Goal: Information Seeking & Learning: Learn about a topic

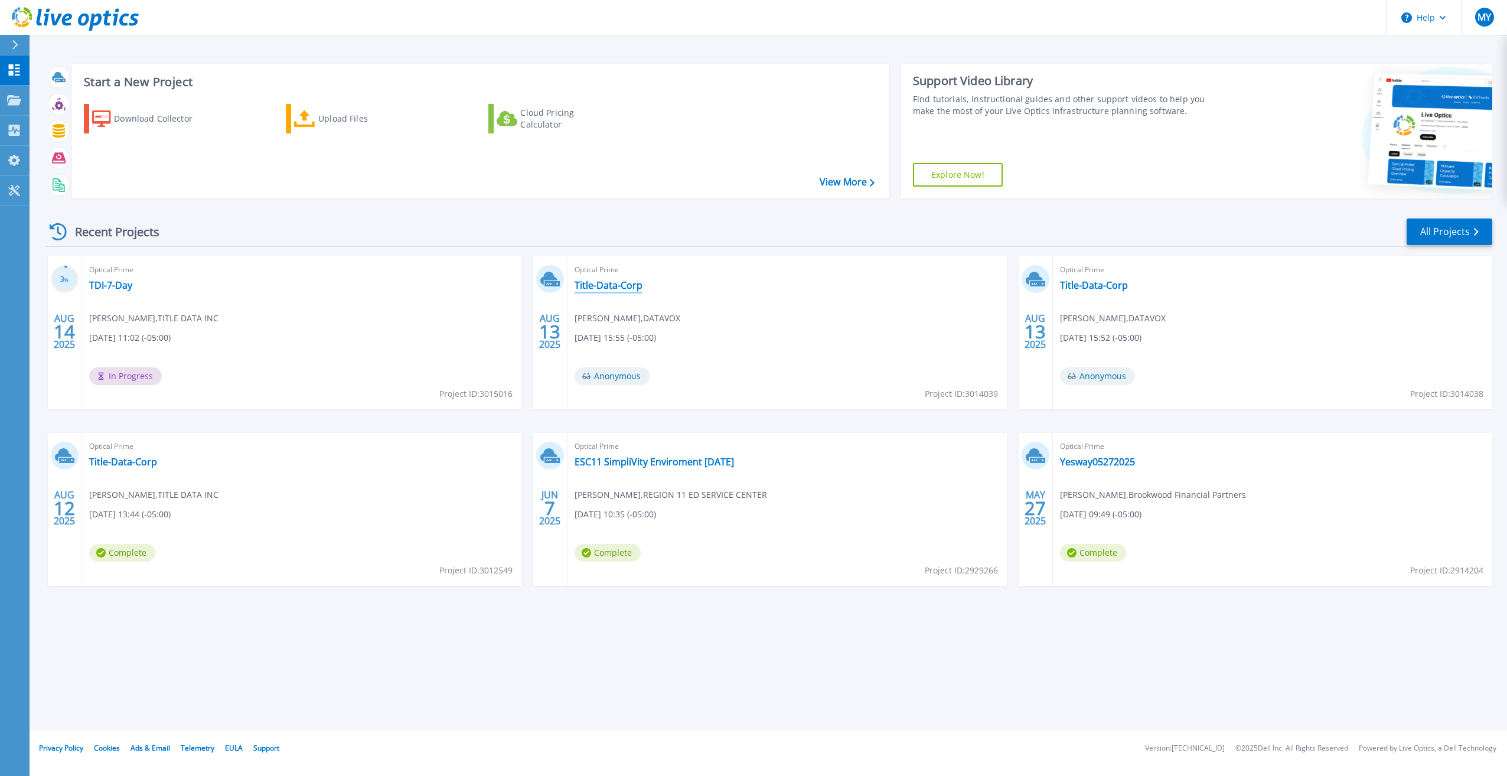
click at [608, 285] on link "Title-Data-Corp" at bounding box center [609, 285] width 68 height 12
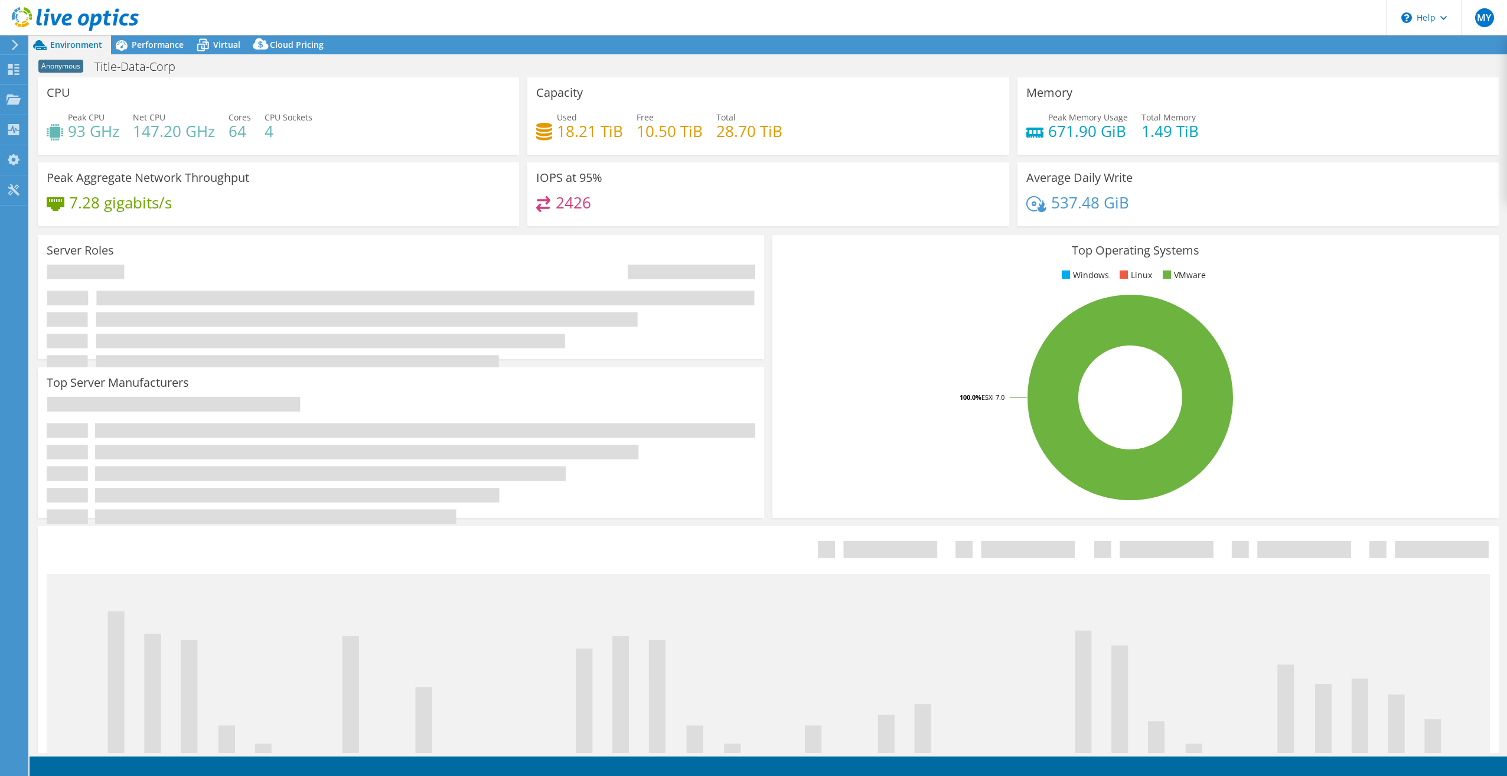
select select "USD"
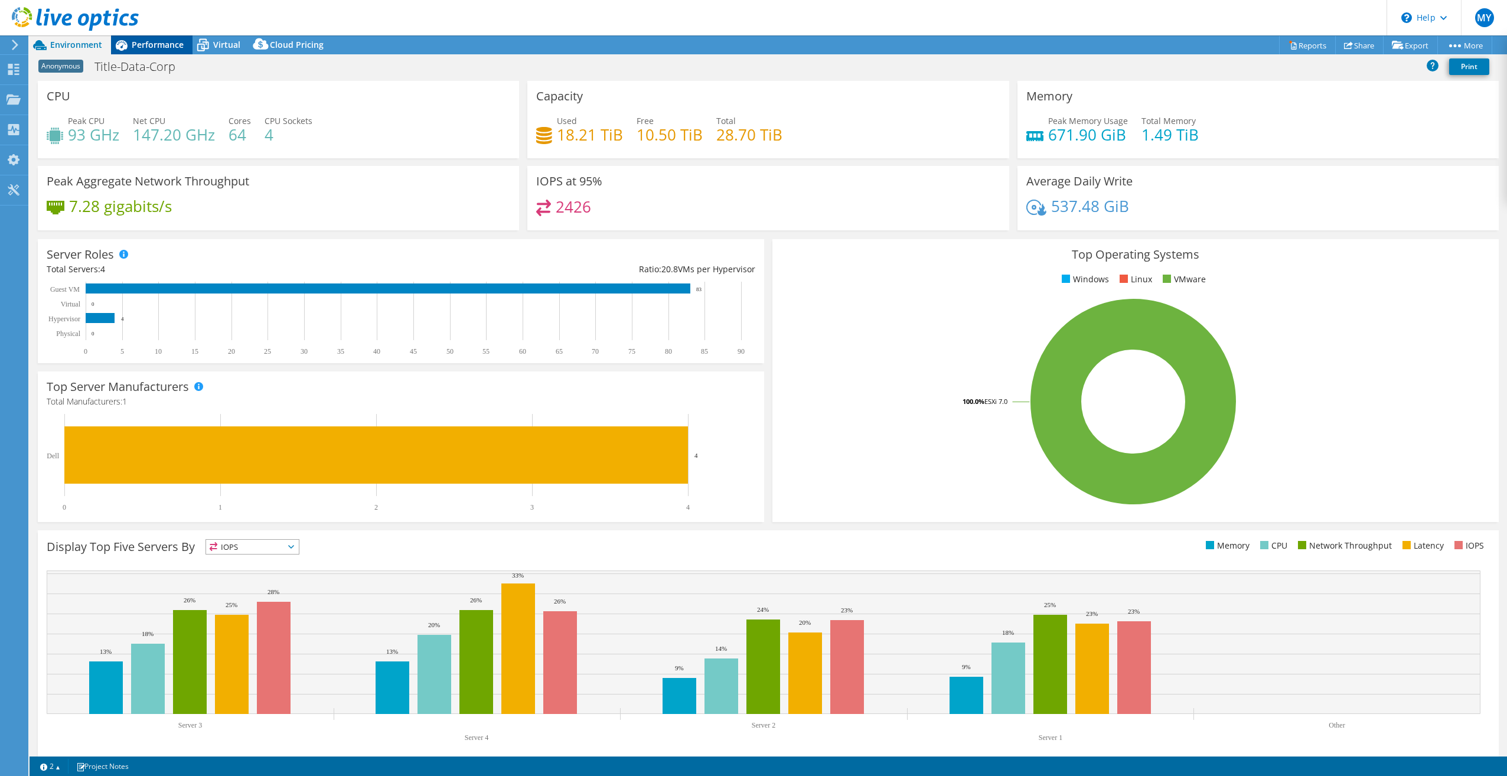
click at [160, 42] on span "Performance" at bounding box center [158, 44] width 52 height 11
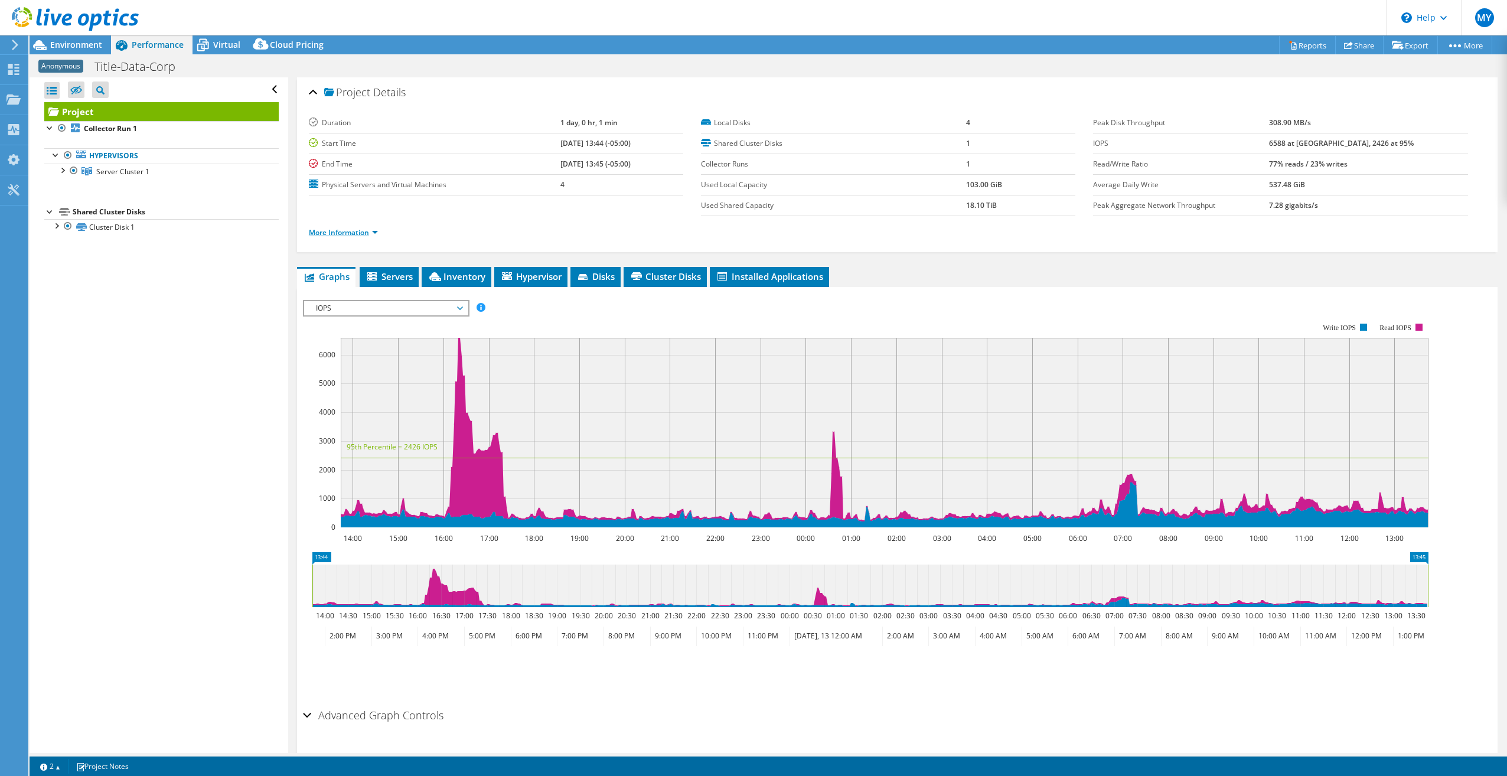
click at [352, 232] on link "More Information" at bounding box center [343, 232] width 69 height 10
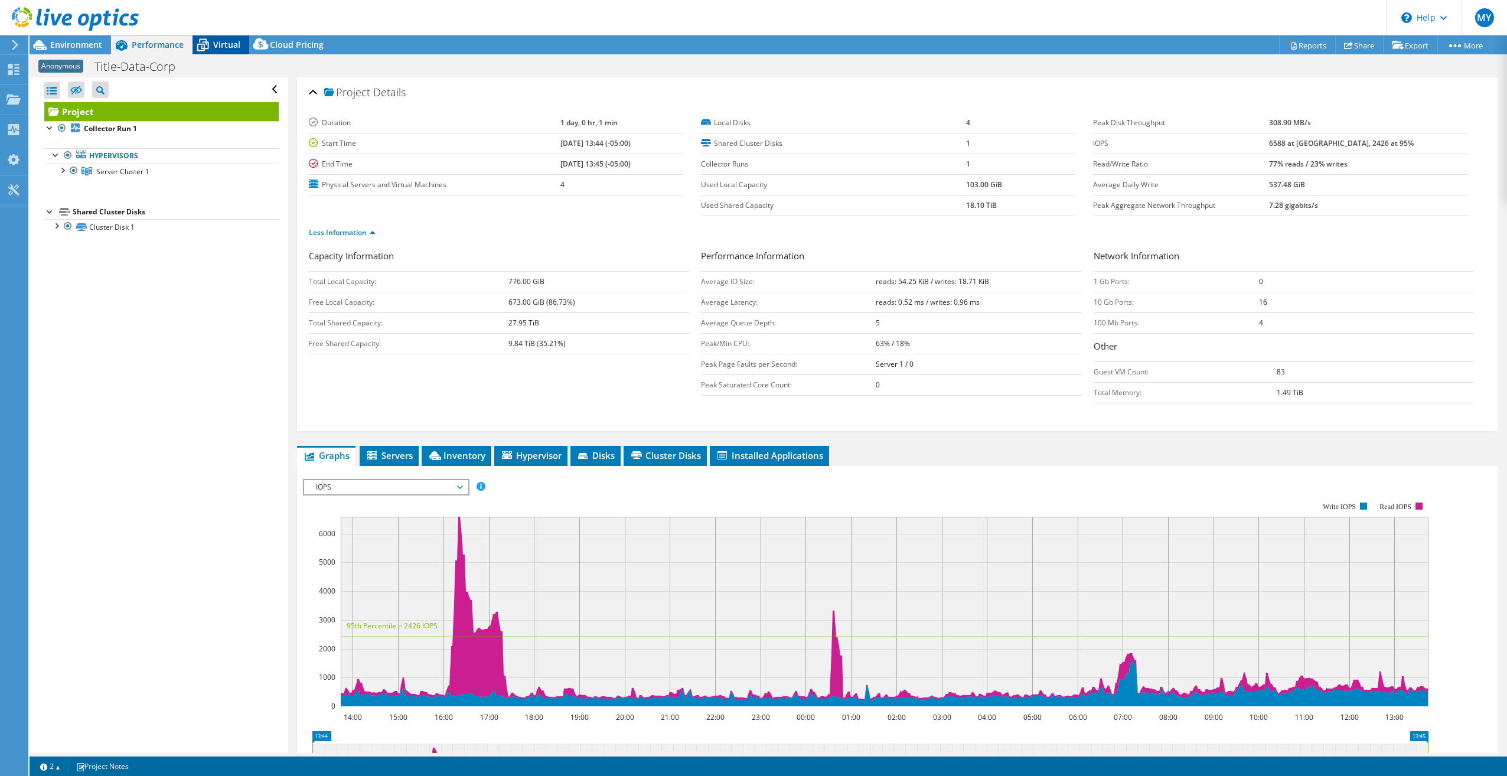
click at [220, 42] on span "Virtual" at bounding box center [226, 44] width 27 height 11
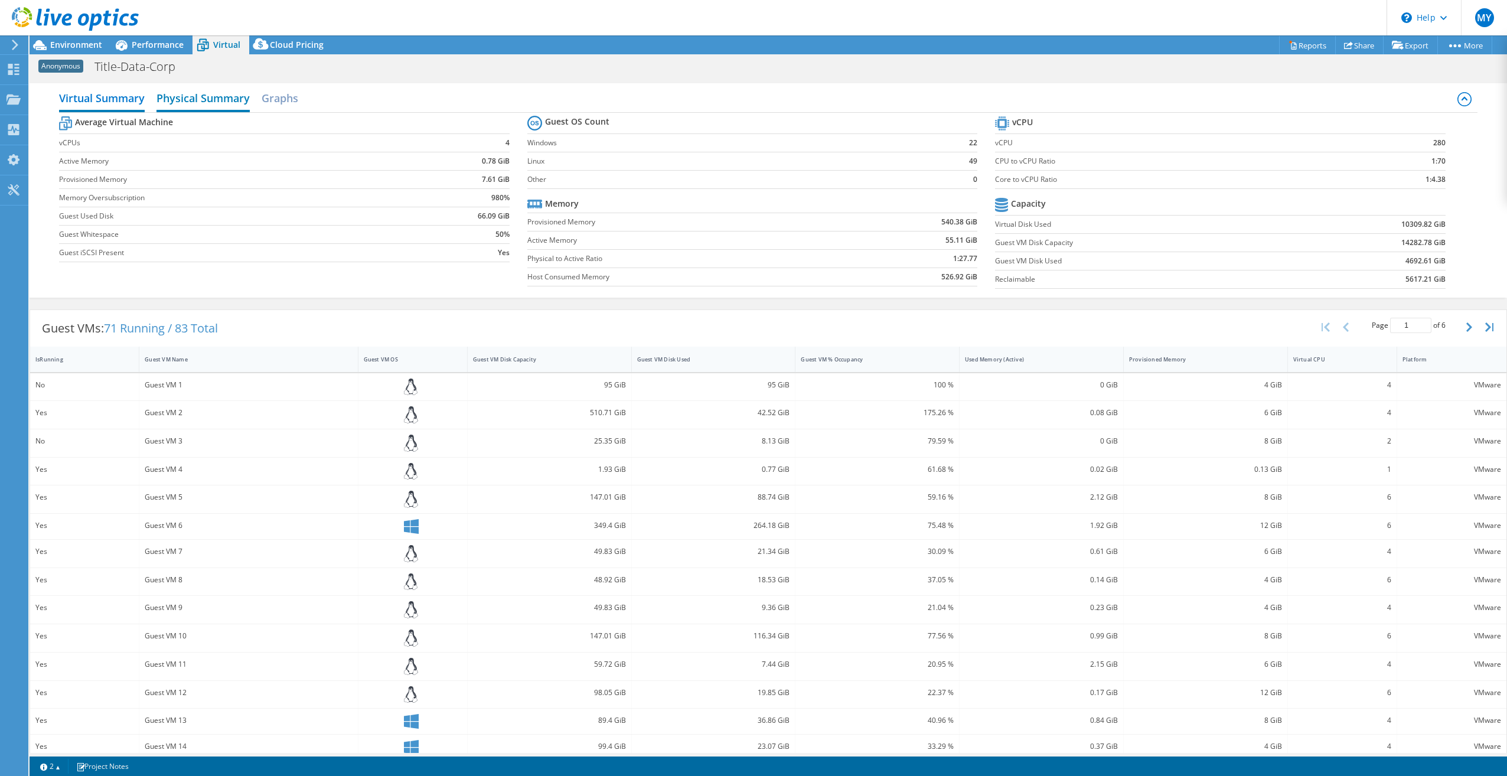
click at [207, 98] on h2 "Physical Summary" at bounding box center [203, 99] width 93 height 26
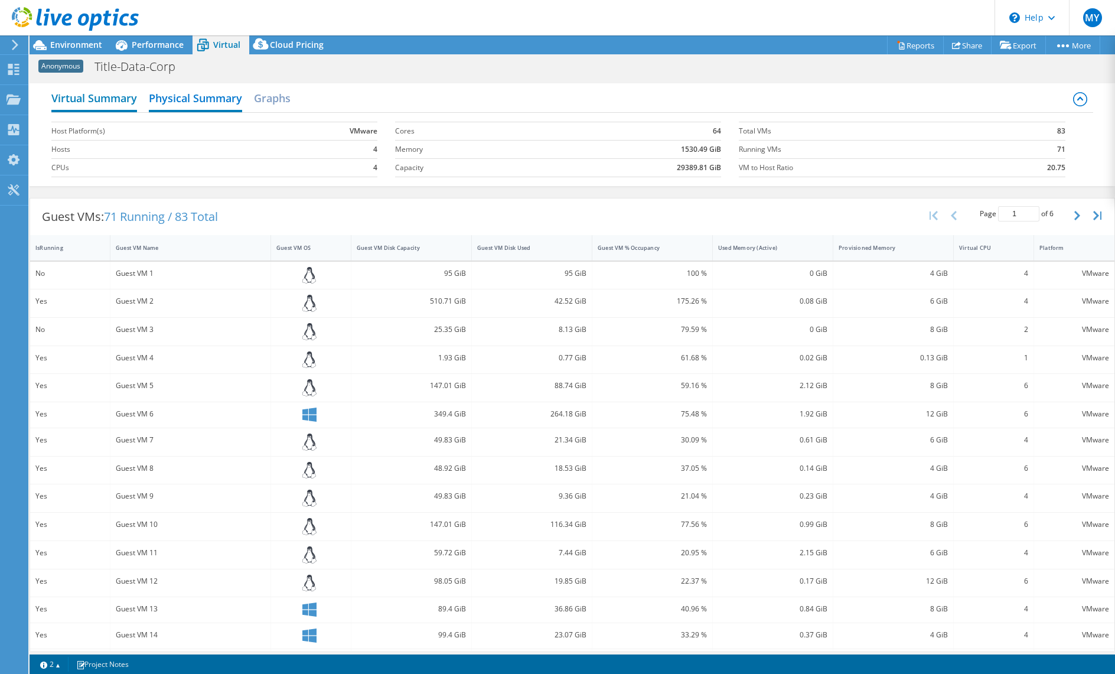
click at [112, 99] on h2 "Virtual Summary" at bounding box center [94, 99] width 86 height 26
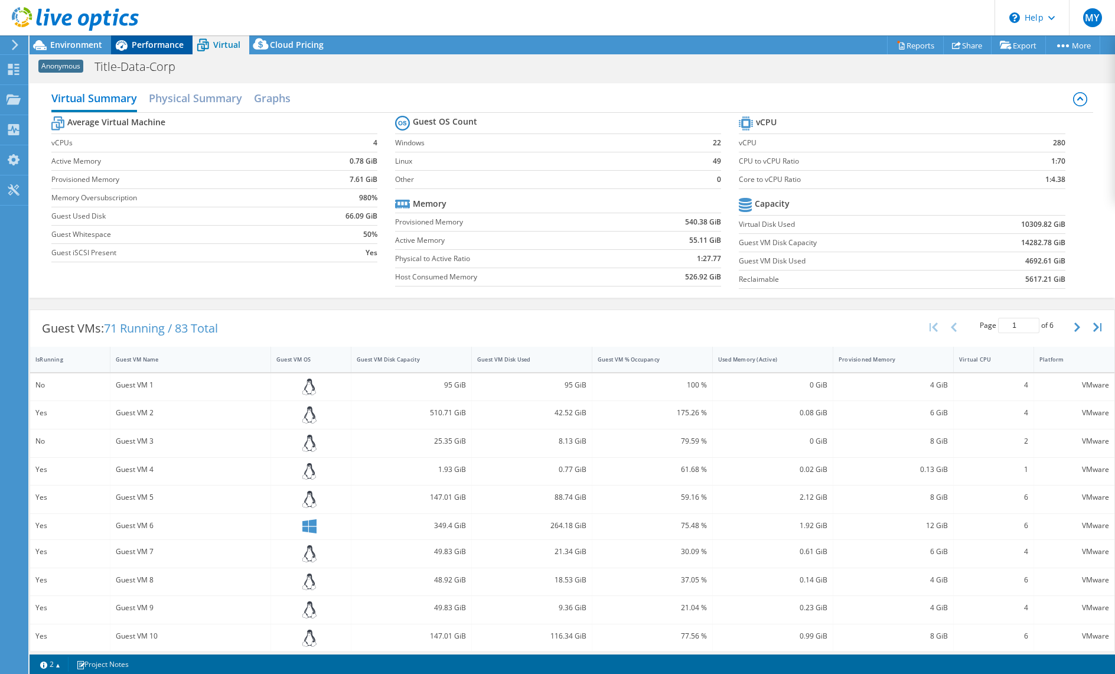
click at [158, 45] on span "Performance" at bounding box center [158, 44] width 52 height 11
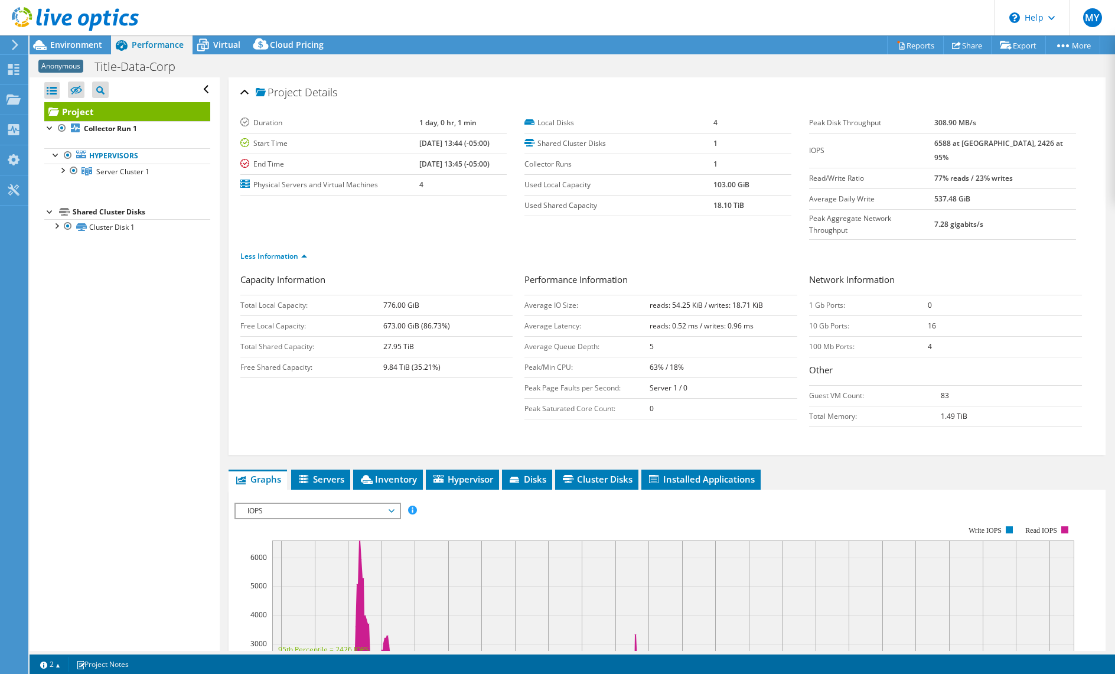
click at [66, 36] on div at bounding box center [69, 20] width 139 height 40
click at [57, 45] on span "Environment" at bounding box center [76, 44] width 52 height 11
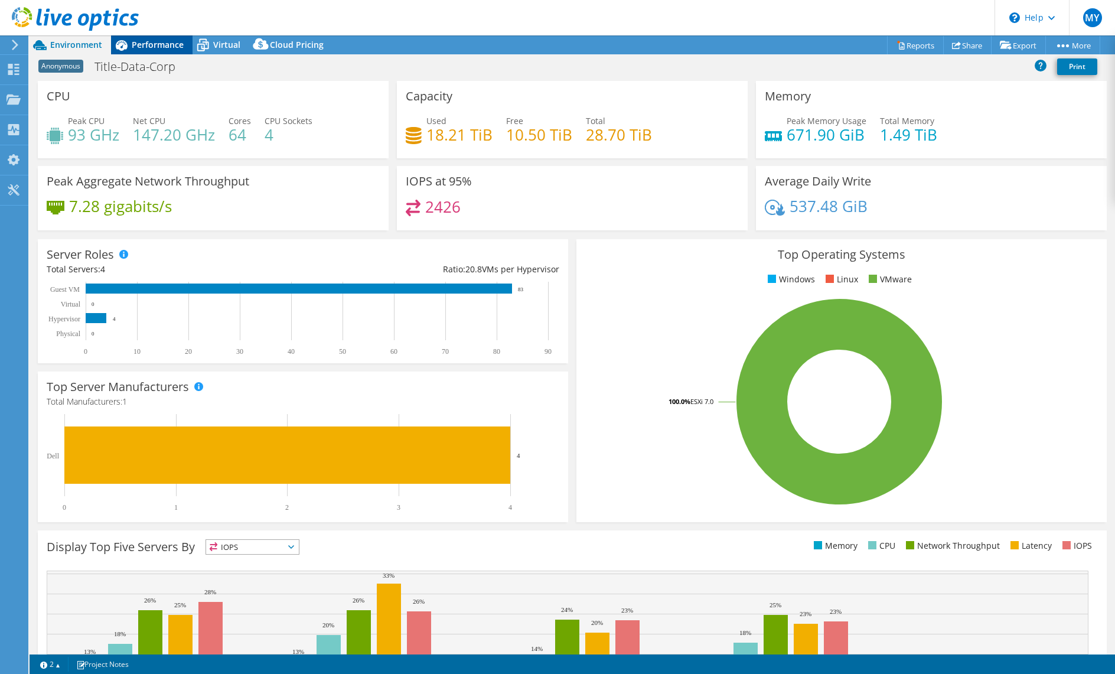
click at [152, 40] on span "Performance" at bounding box center [158, 44] width 52 height 11
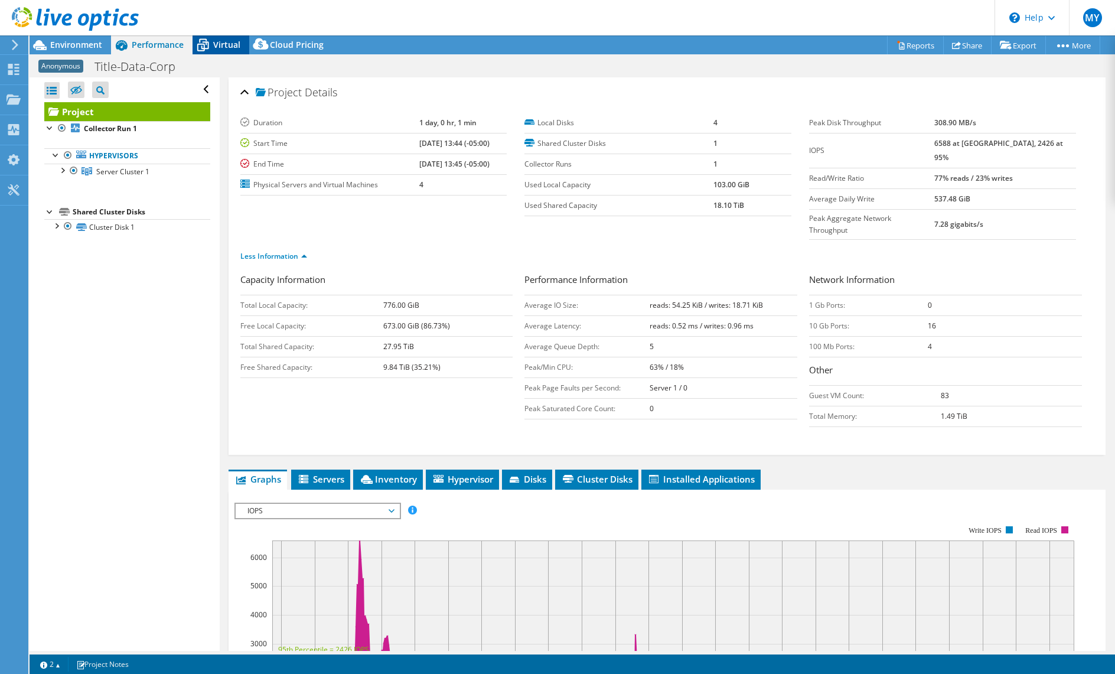
click at [245, 43] on div "Virtual" at bounding box center [221, 44] width 57 height 19
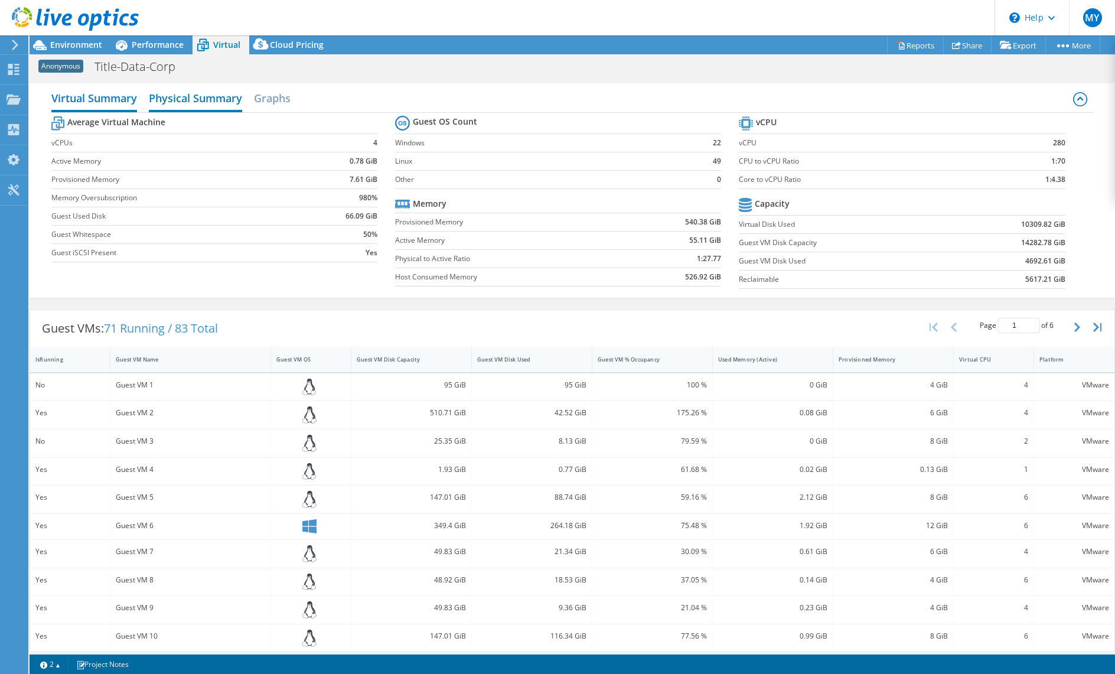
click at [207, 98] on h2 "Physical Summary" at bounding box center [195, 99] width 93 height 26
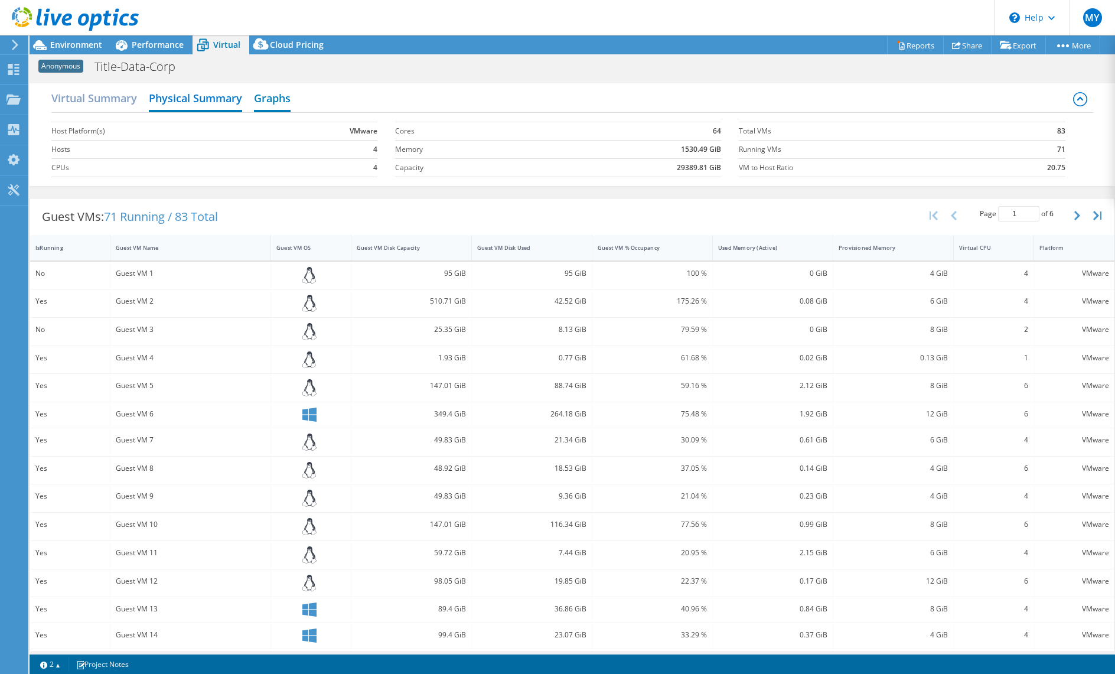
click at [274, 95] on h2 "Graphs" at bounding box center [272, 99] width 37 height 26
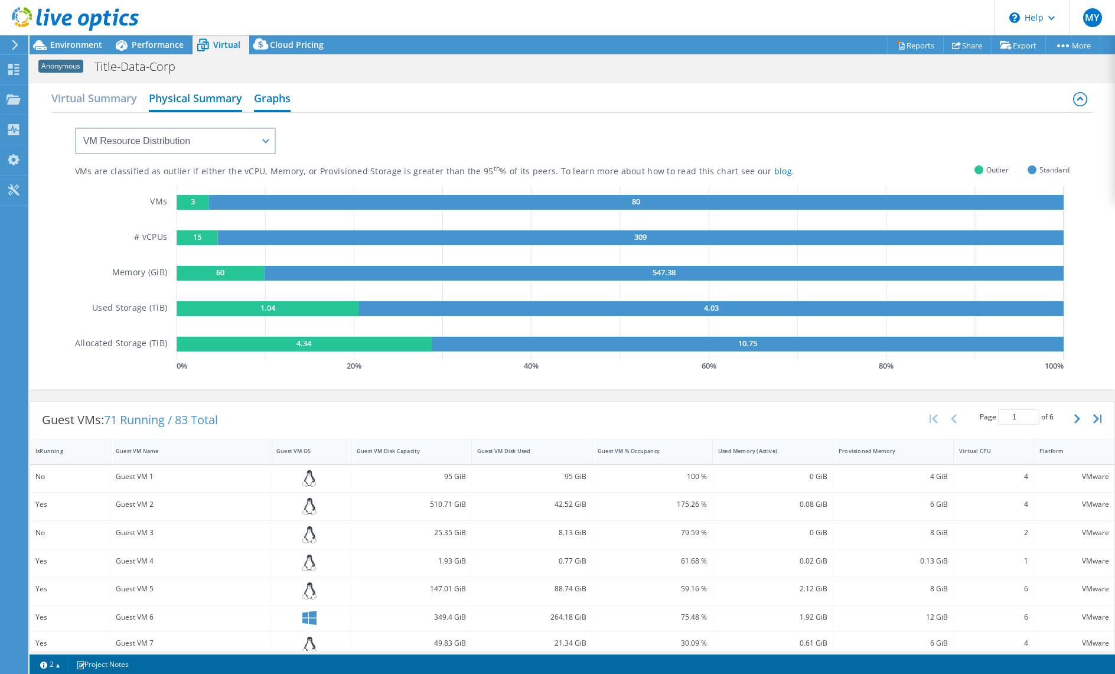
click at [183, 97] on h2 "Physical Summary" at bounding box center [195, 99] width 93 height 26
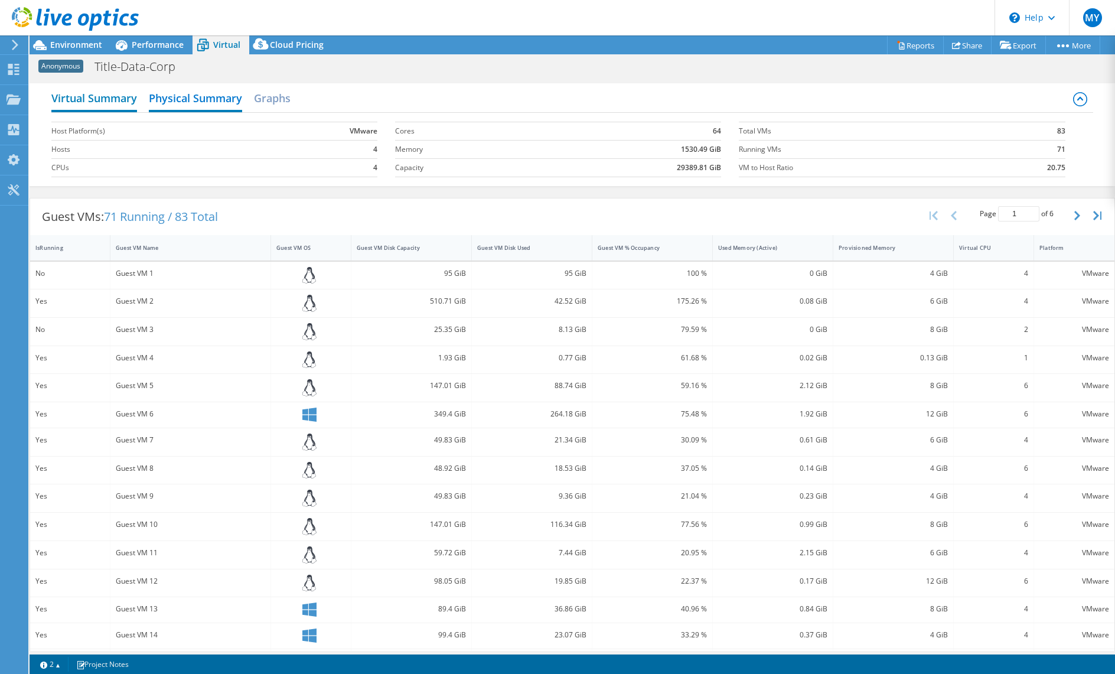
click at [109, 96] on h2 "Virtual Summary" at bounding box center [94, 99] width 86 height 26
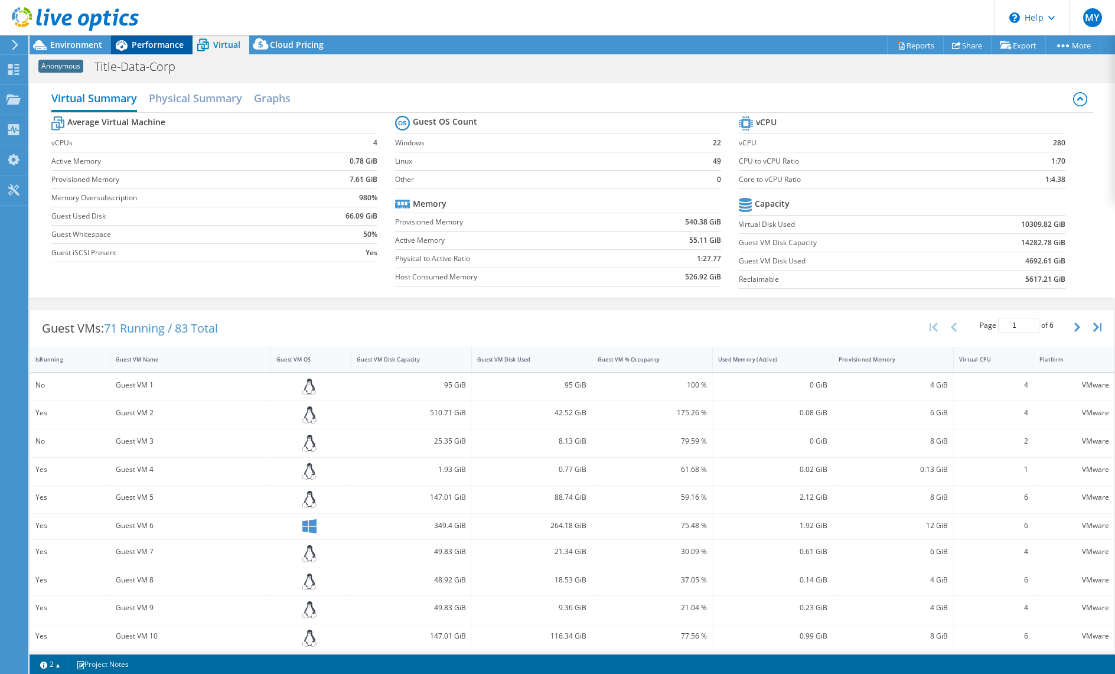
click at [152, 43] on span "Performance" at bounding box center [158, 44] width 52 height 11
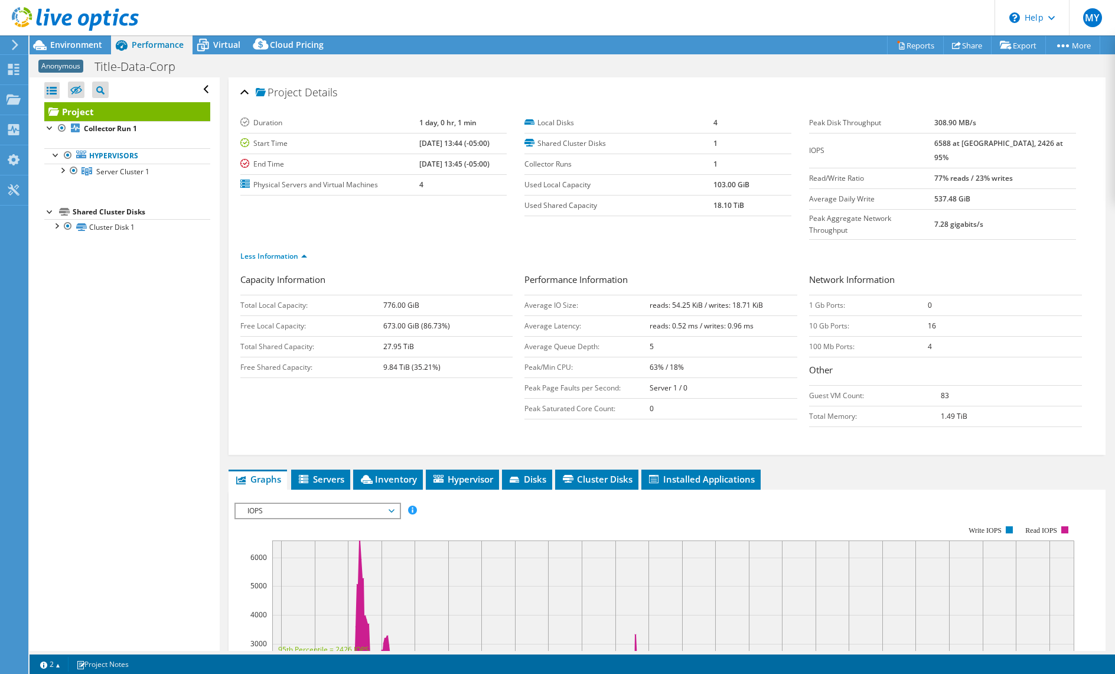
click at [317, 401] on div "Capacity Information Total Local Capacity: 776.00 GiB Free Local Capacity: 673.…" at bounding box center [666, 353] width 853 height 160
click at [219, 41] on span "Virtual" at bounding box center [226, 44] width 27 height 11
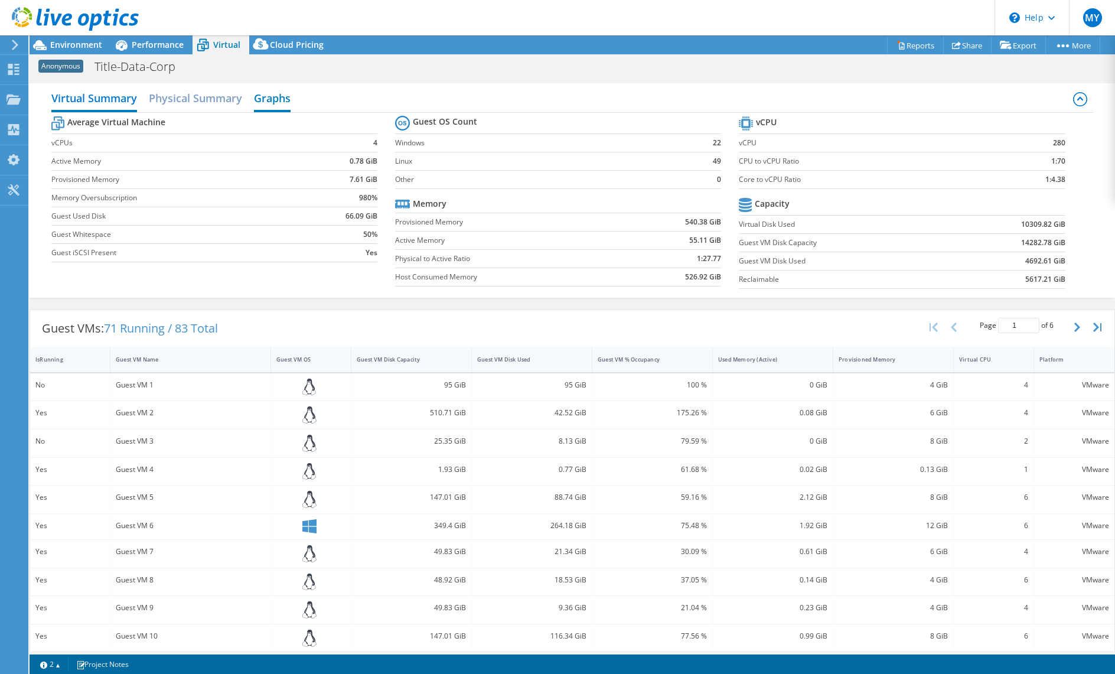
click at [286, 92] on h2 "Graphs" at bounding box center [272, 99] width 37 height 26
